Goal: Task Accomplishment & Management: Manage account settings

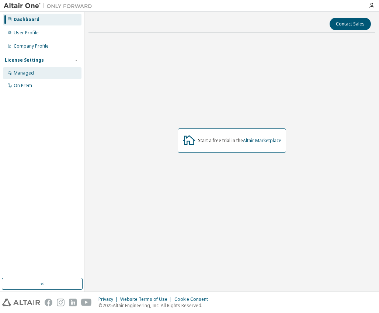
click at [26, 70] on div "Managed" at bounding box center [24, 73] width 20 height 6
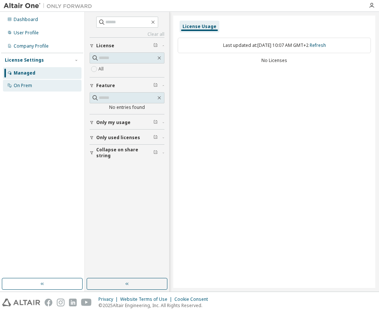
click at [25, 81] on div "On Prem" at bounding box center [42, 86] width 79 height 12
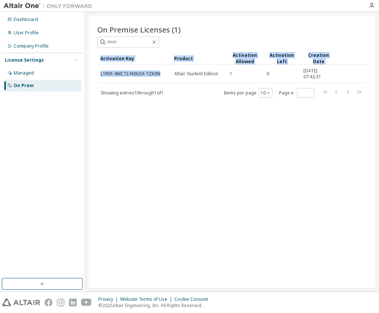
drag, startPoint x: 163, startPoint y: 74, endPoint x: 91, endPoint y: 71, distance: 72.7
click at [91, 71] on div "On Premise Licenses (1) Clear Load Save Save As Field Operator Value Select fil…" at bounding box center [231, 151] width 287 height 272
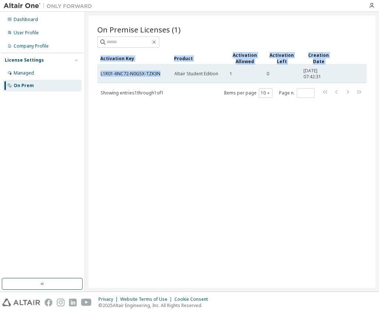
drag, startPoint x: 91, startPoint y: 71, endPoint x: 167, endPoint y: 75, distance: 76.1
click at [167, 75] on div "L1R01-6NC72-N0GSX-TZK3N" at bounding box center [134, 74] width 67 height 6
click at [163, 71] on div "L1R01-6NC72-N0GSX-TZK3N" at bounding box center [134, 74] width 67 height 6
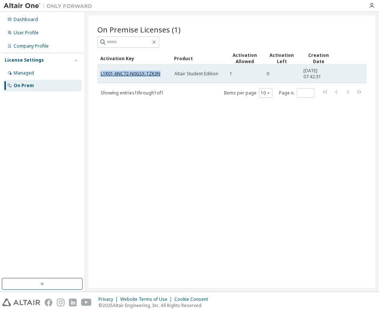
drag, startPoint x: 163, startPoint y: 71, endPoint x: 102, endPoint y: 72, distance: 60.5
click at [102, 72] on div "L1R01-6NC72-N0GSX-TZK3N" at bounding box center [134, 74] width 67 height 6
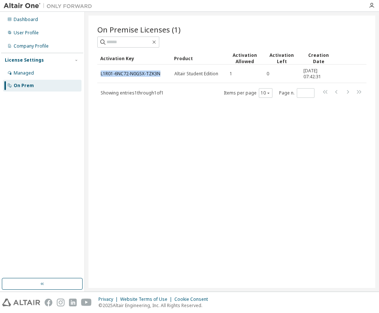
copy link "L1R01-6NC72-N0GSX-TZK3N"
click at [141, 90] on span "Showing entries 1 through 1 of 1" at bounding box center [132, 93] width 63 height 6
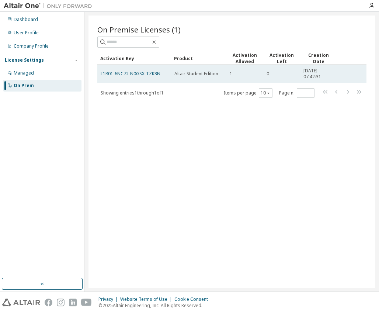
drag, startPoint x: 305, startPoint y: 74, endPoint x: 274, endPoint y: 73, distance: 31.4
click at [274, 73] on div "0" at bounding box center [282, 74] width 30 height 6
click at [256, 74] on div "1" at bounding box center [245, 74] width 30 height 6
click at [104, 69] on td "L1R01-6NC72-N0GSX-TZK3N" at bounding box center [134, 74] width 74 height 18
drag, startPoint x: 143, startPoint y: 74, endPoint x: 132, endPoint y: 66, distance: 13.1
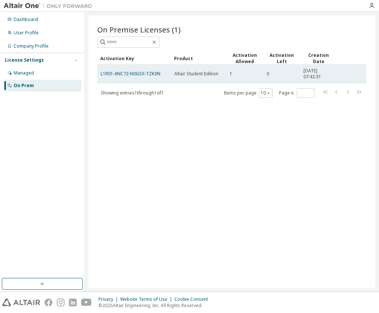
click at [132, 66] on td "L1R01-6NC72-N0GSX-TZK3N" at bounding box center [134, 74] width 74 height 18
click at [265, 80] on td "0" at bounding box center [281, 74] width 37 height 18
click at [193, 76] on td "Altair Student Edition" at bounding box center [198, 74] width 55 height 18
click at [138, 66] on td "L1R01-6NC72-N0GSX-TZK3N" at bounding box center [134, 74] width 74 height 18
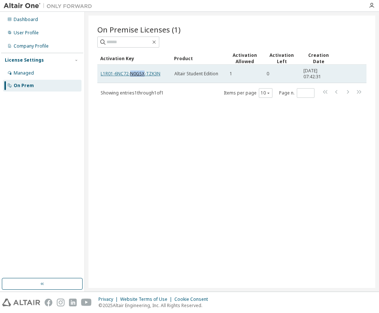
drag, startPoint x: 138, startPoint y: 66, endPoint x: 132, endPoint y: 73, distance: 9.6
click at [132, 73] on link "L1R01-6NC72-N0GSX-TZK3N" at bounding box center [131, 73] width 60 height 6
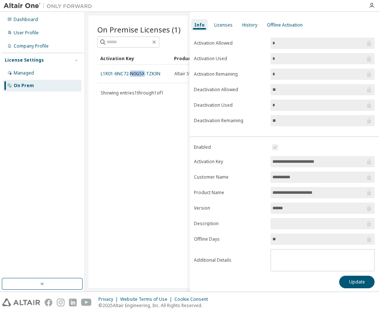
scroll to position [25, 0]
click at [352, 284] on button "Update" at bounding box center [356, 281] width 35 height 13
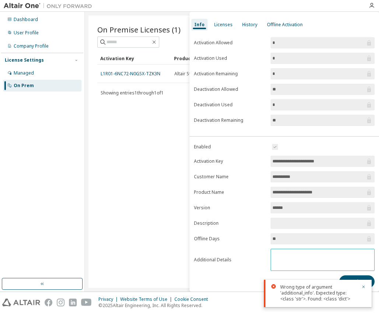
click at [299, 255] on textarea at bounding box center [322, 258] width 103 height 19
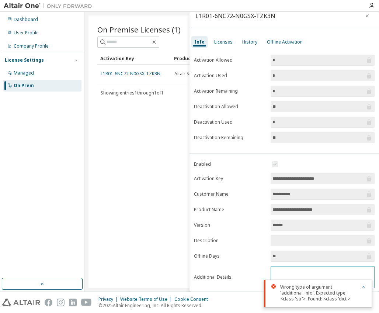
scroll to position [0, 0]
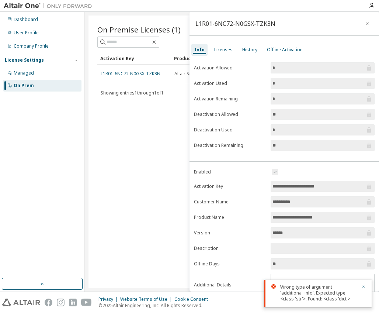
click at [234, 55] on div "Info Licenses History Offline Activation" at bounding box center [285, 49] width 190 height 13
click at [234, 51] on div "Info Licenses History Offline Activation" at bounding box center [285, 49] width 190 height 13
click at [230, 49] on div "Licenses" at bounding box center [223, 50] width 18 height 6
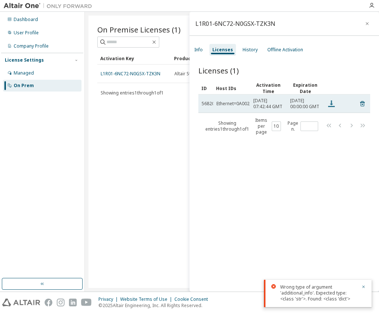
click at [332, 107] on icon at bounding box center [331, 103] width 7 height 7
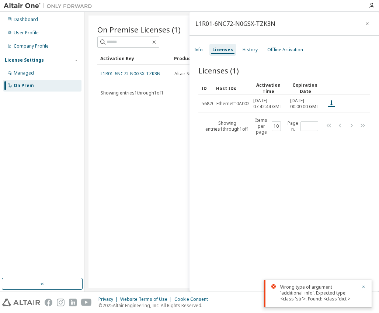
click at [296, 38] on div "L1R01-6NC72-N0GSX-TZK3N Info Licenses History Offline Activation Licenses (1) C…" at bounding box center [285, 151] width 190 height 279
click at [250, 46] on div "History" at bounding box center [250, 50] width 21 height 12
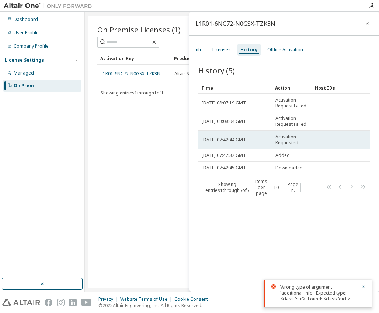
click at [243, 139] on span "[DATE] 07:42:44 GMT" at bounding box center [224, 140] width 44 height 6
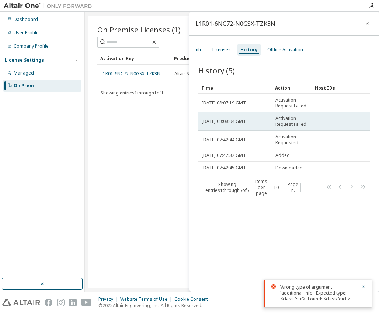
click at [243, 126] on td "[DATE] 08:08:04 GMT" at bounding box center [235, 121] width 74 height 18
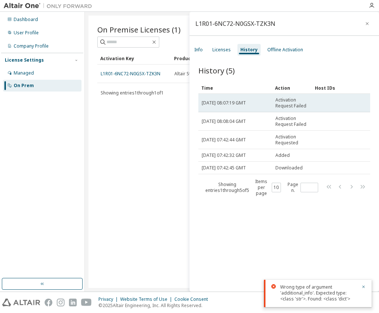
click at [244, 109] on td "[DATE] 08:07:19 GMT" at bounding box center [235, 103] width 74 height 18
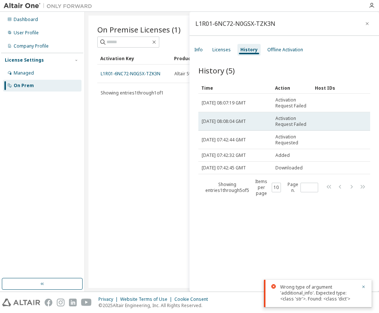
click at [242, 124] on span "[DATE] 08:08:04 GMT" at bounding box center [224, 121] width 44 height 6
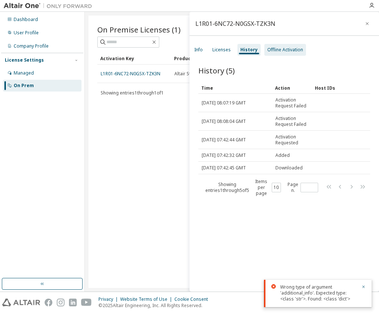
click at [294, 48] on div "Offline Activation" at bounding box center [285, 50] width 36 height 6
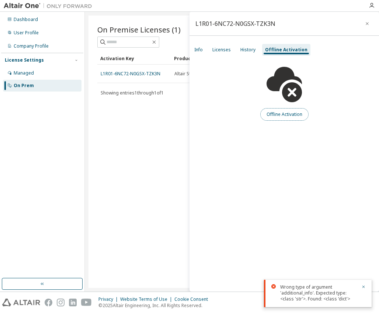
click at [293, 115] on button "Offline Activation" at bounding box center [284, 114] width 48 height 13
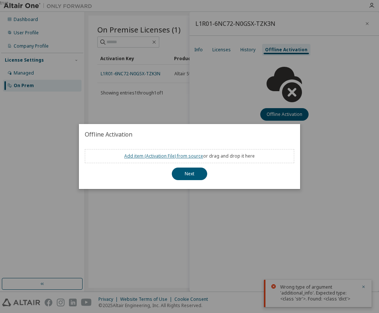
click at [183, 156] on link "Add item ( Activation File ) from source" at bounding box center [163, 156] width 79 height 6
click at [269, 119] on div "true" at bounding box center [189, 156] width 379 height 313
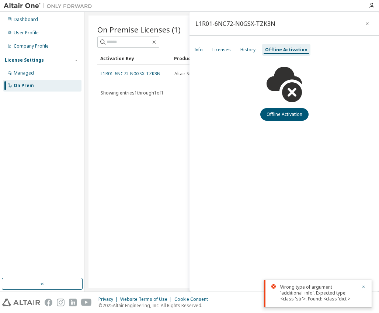
click at [150, 113] on div "On Premise Licenses (1) Clear Load Save Save As Field Operator Value Select fil…" at bounding box center [231, 151] width 287 height 272
click at [366, 22] on icon "button" at bounding box center [367, 23] width 3 height 3
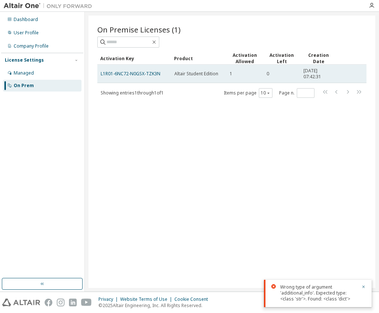
drag, startPoint x: 266, startPoint y: 73, endPoint x: 218, endPoint y: 73, distance: 47.9
click at [218, 73] on span "Altair Student Edition" at bounding box center [196, 74] width 44 height 6
click at [121, 73] on link "L1R01-6NC72-N0GSX-TZK3N" at bounding box center [131, 73] width 60 height 6
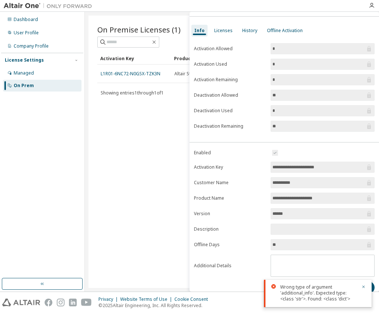
scroll to position [25, 0]
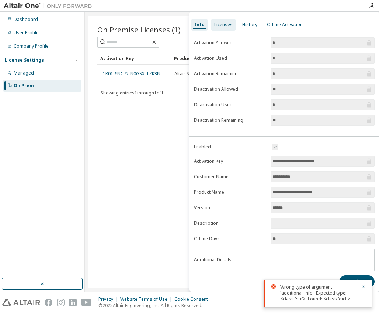
click at [220, 27] on div "Licenses" at bounding box center [223, 25] width 18 height 6
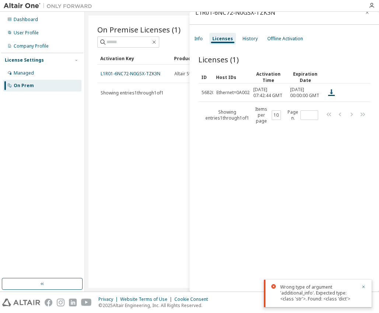
click at [261, 33] on div "Info Licenses History Offline Activation" at bounding box center [285, 38] width 190 height 13
click at [254, 44] on div "Info Licenses History Offline Activation" at bounding box center [285, 38] width 190 height 13
click at [254, 34] on div "History" at bounding box center [250, 39] width 21 height 12
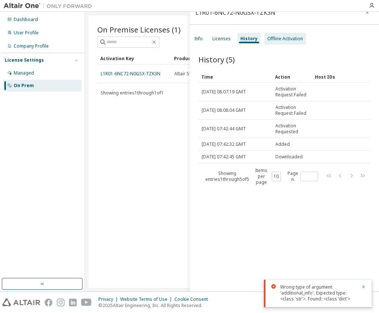
click at [284, 39] on div "Offline Activation" at bounding box center [285, 39] width 36 height 6
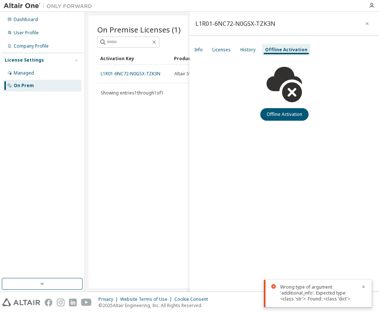
click at [151, 52] on div "Activation Key" at bounding box center [134, 58] width 68 height 12
click at [367, 23] on icon "button" at bounding box center [367, 23] width 3 height 3
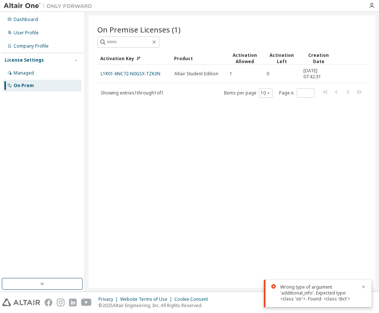
click at [56, 67] on div "Managed" at bounding box center [42, 73] width 79 height 12
click at [55, 70] on div "Managed" at bounding box center [42, 73] width 79 height 12
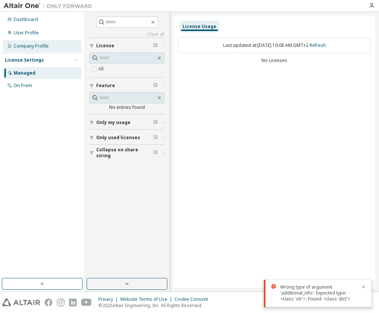
click at [50, 47] on div "Company Profile" at bounding box center [42, 46] width 79 height 12
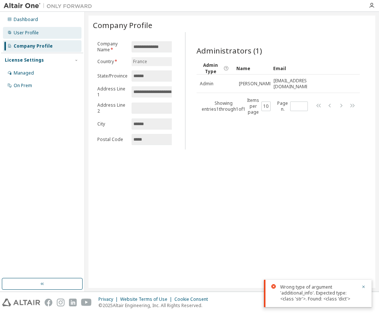
click at [58, 29] on div "User Profile" at bounding box center [42, 33] width 79 height 12
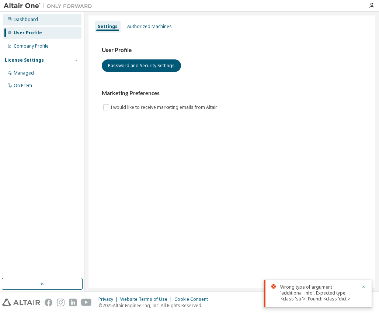
click at [57, 19] on div "Dashboard" at bounding box center [42, 20] width 79 height 12
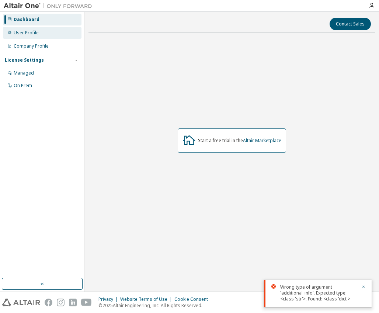
click at [51, 33] on div "User Profile" at bounding box center [42, 33] width 79 height 12
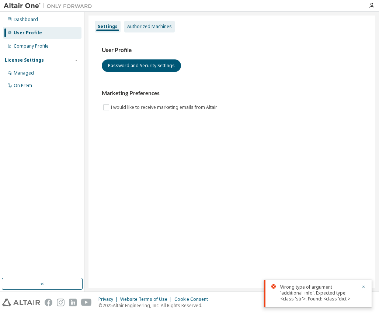
click at [150, 32] on div "Authorized Machines" at bounding box center [149, 27] width 51 height 12
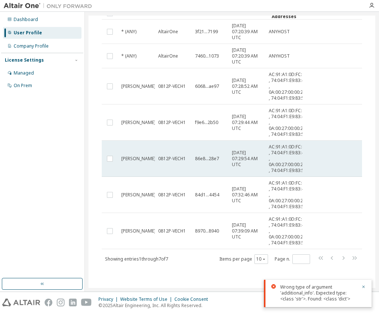
scroll to position [125, 0]
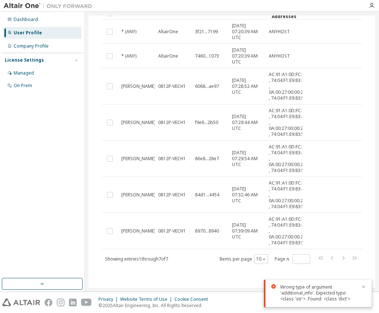
click at [362, 286] on icon "button" at bounding box center [363, 286] width 4 height 4
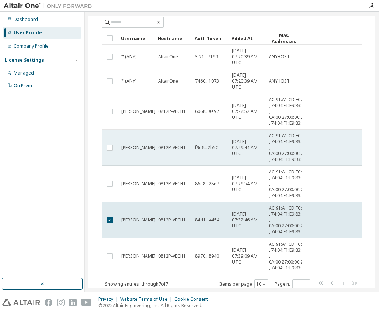
scroll to position [0, 0]
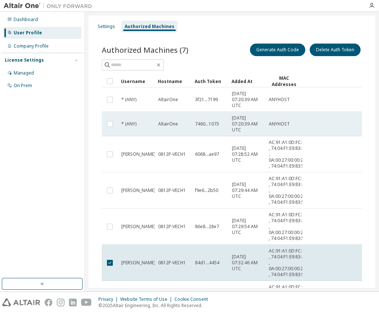
click at [179, 128] on td "AltairOne" at bounding box center [173, 124] width 37 height 24
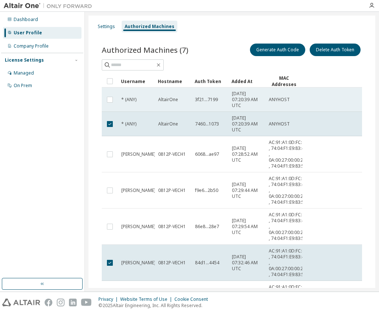
click at [185, 100] on div "AltairOne" at bounding box center [173, 100] width 30 height 6
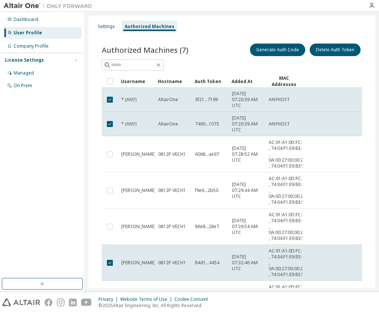
click at [185, 100] on div "AltairOne" at bounding box center [173, 100] width 30 height 6
